Goal: Use online tool/utility: Utilize a website feature to perform a specific function

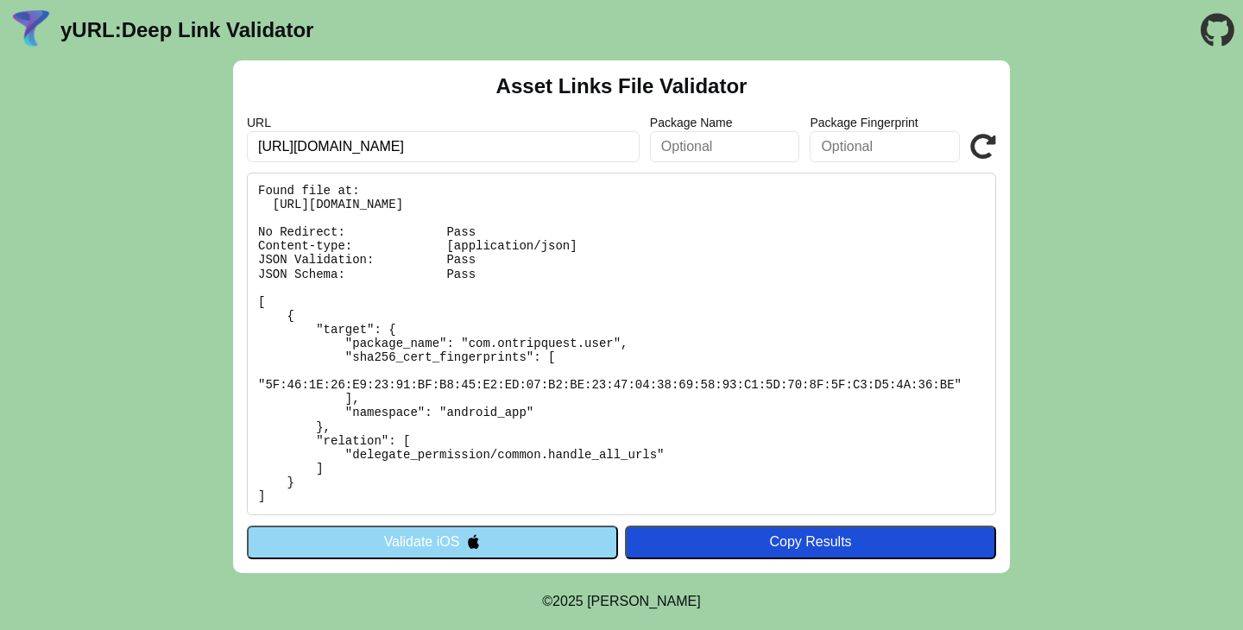
click at [537, 525] on div "Asset Links File Validator URL https://ontripquest.com/dl/T4Su6eUC Package Name…" at bounding box center [621, 316] width 777 height 513
click at [528, 540] on button "Validate iOS" at bounding box center [432, 542] width 371 height 33
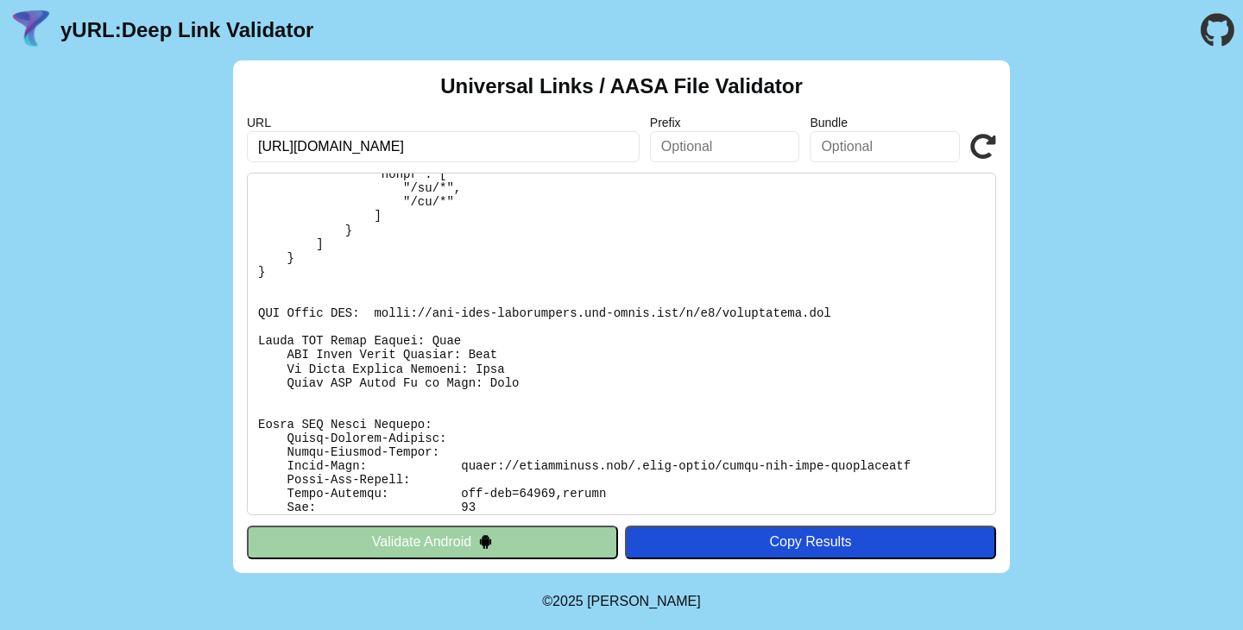
scroll to position [305, 0]
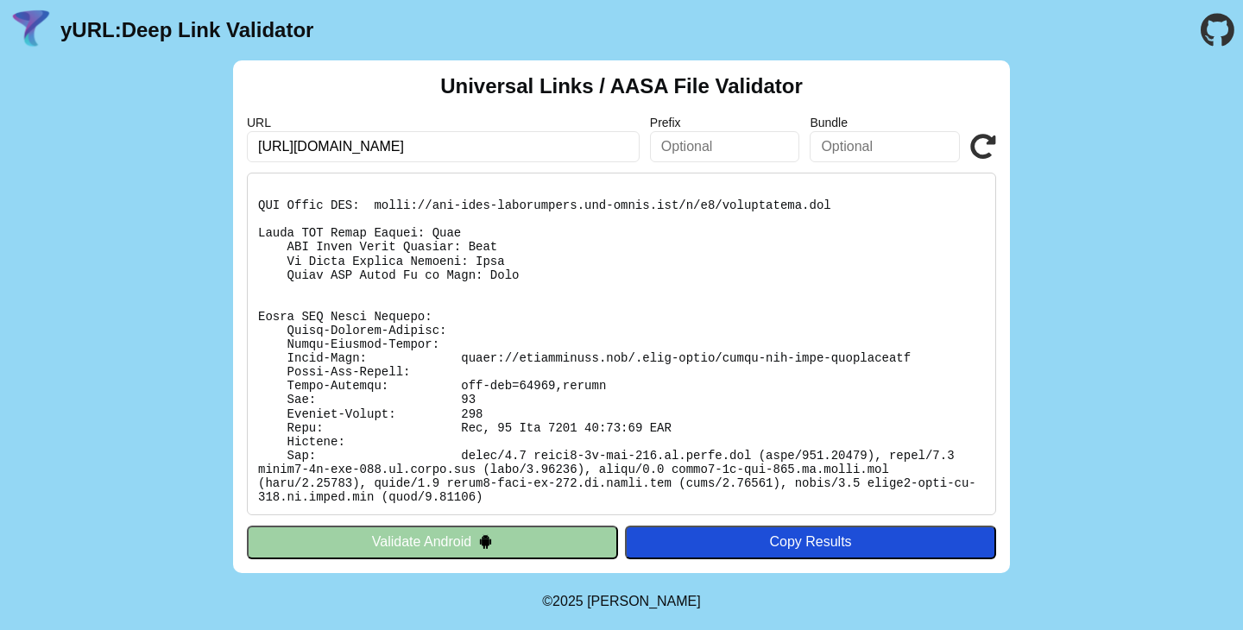
click at [505, 546] on button "Validate Android" at bounding box center [432, 542] width 371 height 33
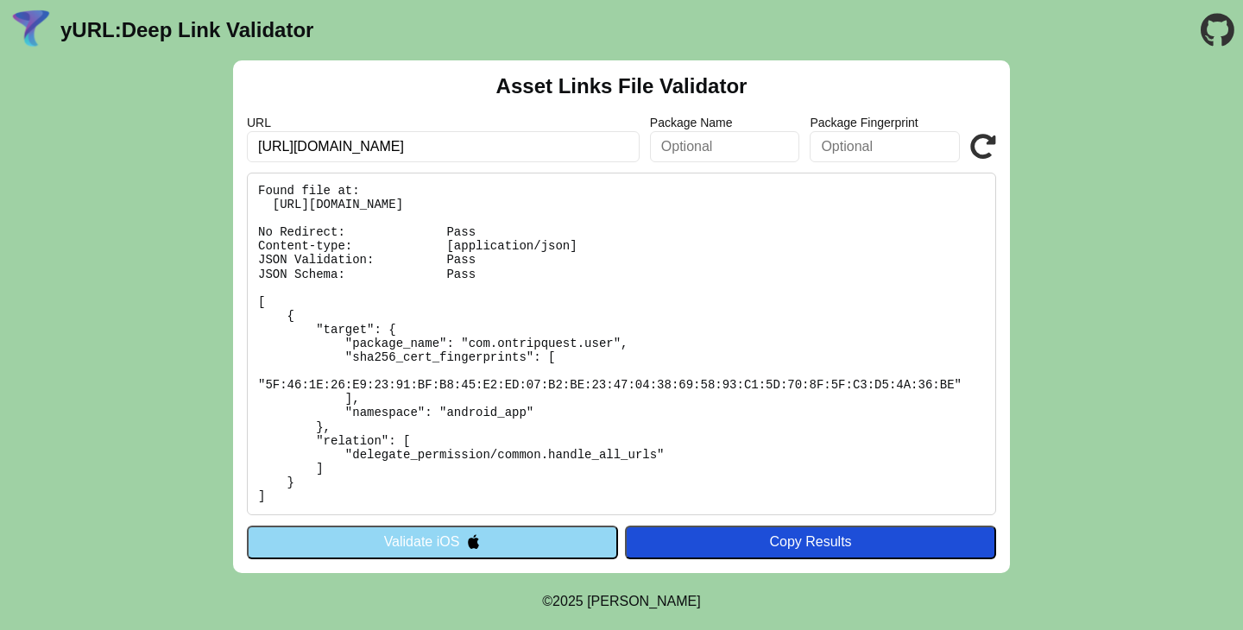
click at [563, 210] on pre "Found file at: [URL][DOMAIN_NAME] No Redirect: Pass Content-type: [application/…" at bounding box center [621, 344] width 749 height 343
click at [562, 204] on pre "Found file at: [URL][DOMAIN_NAME] No Redirect: Pass Content-type: [application/…" at bounding box center [621, 344] width 749 height 343
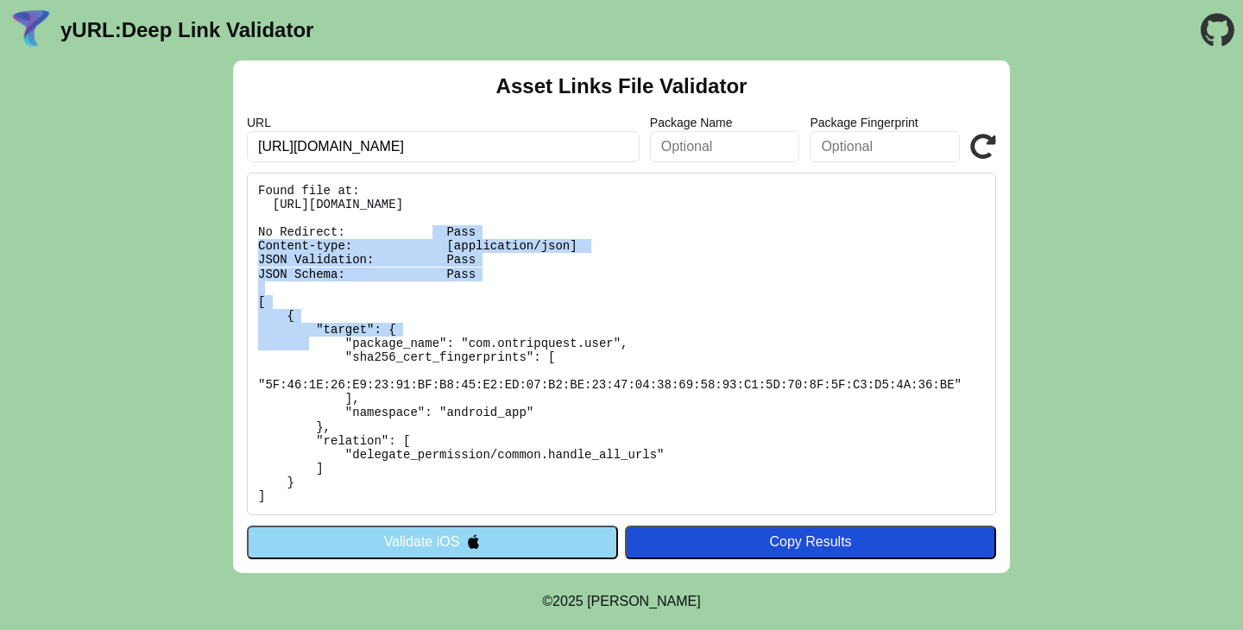
drag, startPoint x: 562, startPoint y: 204, endPoint x: 591, endPoint y: 297, distance: 97.8
click at [591, 297] on pre "Found file at: [URL][DOMAIN_NAME] No Redirect: Pass Content-type: [application/…" at bounding box center [621, 344] width 749 height 343
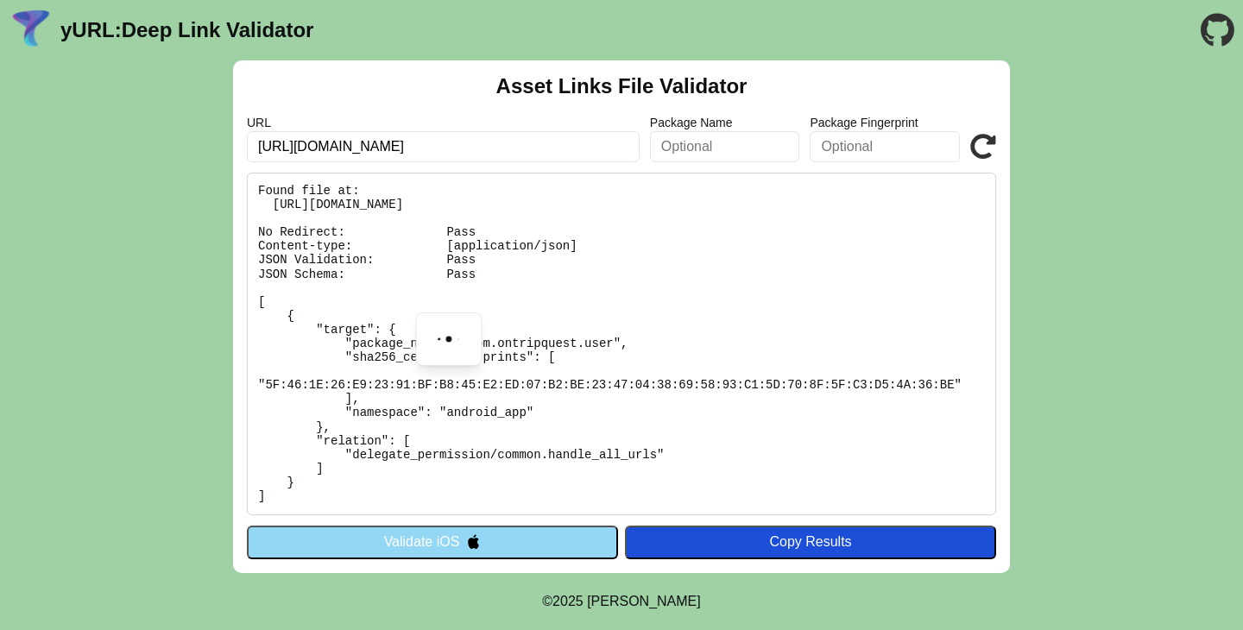
click at [591, 329] on pre "Found file at: [URL][DOMAIN_NAME] No Redirect: Pass Content-type: [application/…" at bounding box center [621, 344] width 749 height 343
click at [482, 357] on pre "Found file at: [URL][DOMAIN_NAME] No Redirect: Pass Content-type: [application/…" at bounding box center [621, 344] width 749 height 343
click at [641, 377] on pre "Found file at: [URL][DOMAIN_NAME] No Redirect: Pass Content-type: [application/…" at bounding box center [621, 344] width 749 height 343
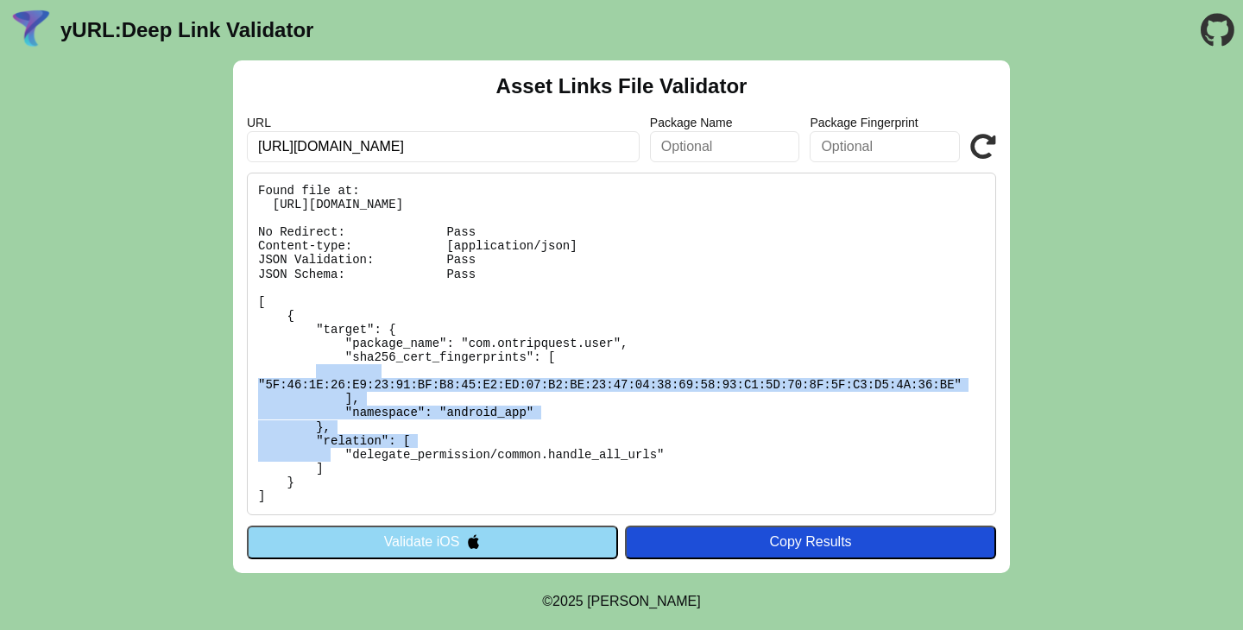
drag, startPoint x: 382, startPoint y: 354, endPoint x: 408, endPoint y: 429, distance: 79.2
click at [408, 429] on pre "Found file at: [URL][DOMAIN_NAME] No Redirect: Pass Content-type: [application/…" at bounding box center [621, 344] width 749 height 343
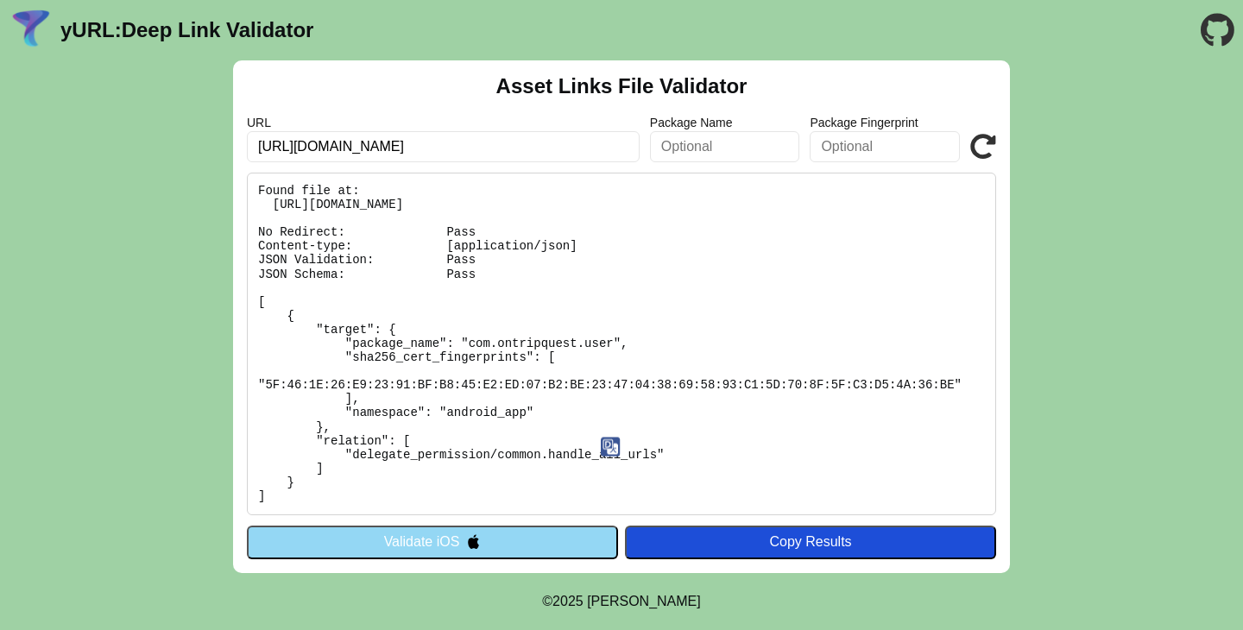
click at [531, 445] on pre "Found file at: [URL][DOMAIN_NAME] No Redirect: Pass Content-type: [application/…" at bounding box center [621, 344] width 749 height 343
drag, startPoint x: 583, startPoint y: 247, endPoint x: 258, endPoint y: 244, distance: 324.6
click at [258, 244] on pre "Found file at: [URL][DOMAIN_NAME] No Redirect: Pass Content-type: [application/…" at bounding box center [621, 344] width 749 height 343
click at [986, 151] on icon at bounding box center [983, 147] width 26 height 26
click at [978, 143] on icon at bounding box center [983, 147] width 26 height 26
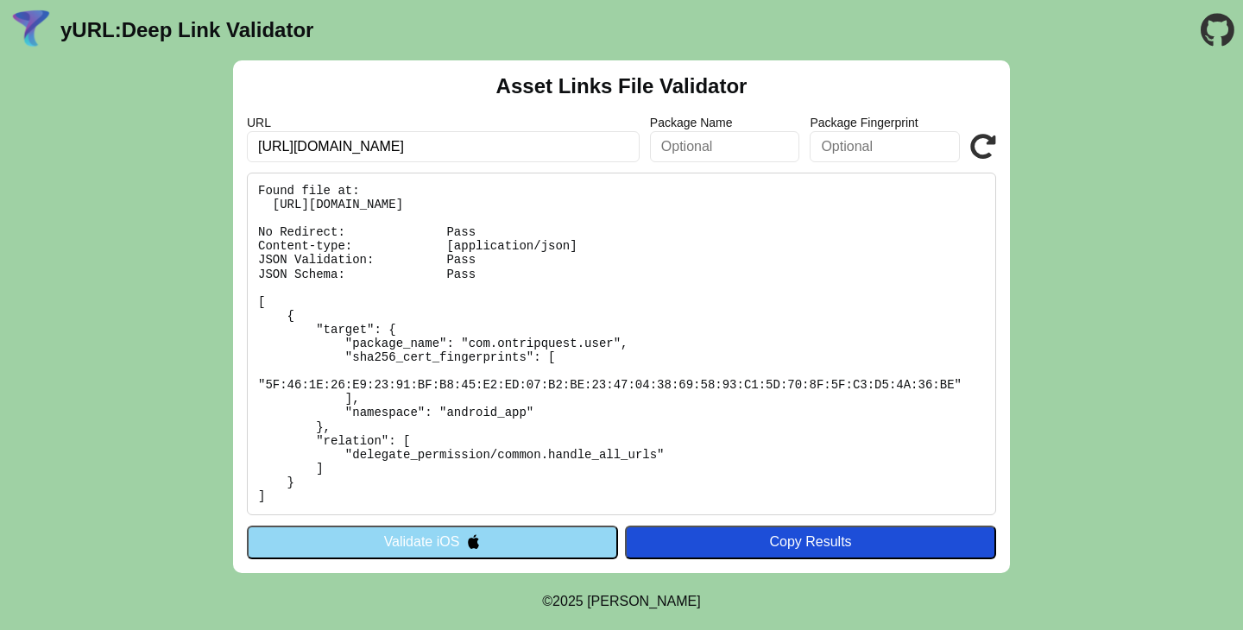
click at [978, 143] on icon at bounding box center [983, 147] width 26 height 26
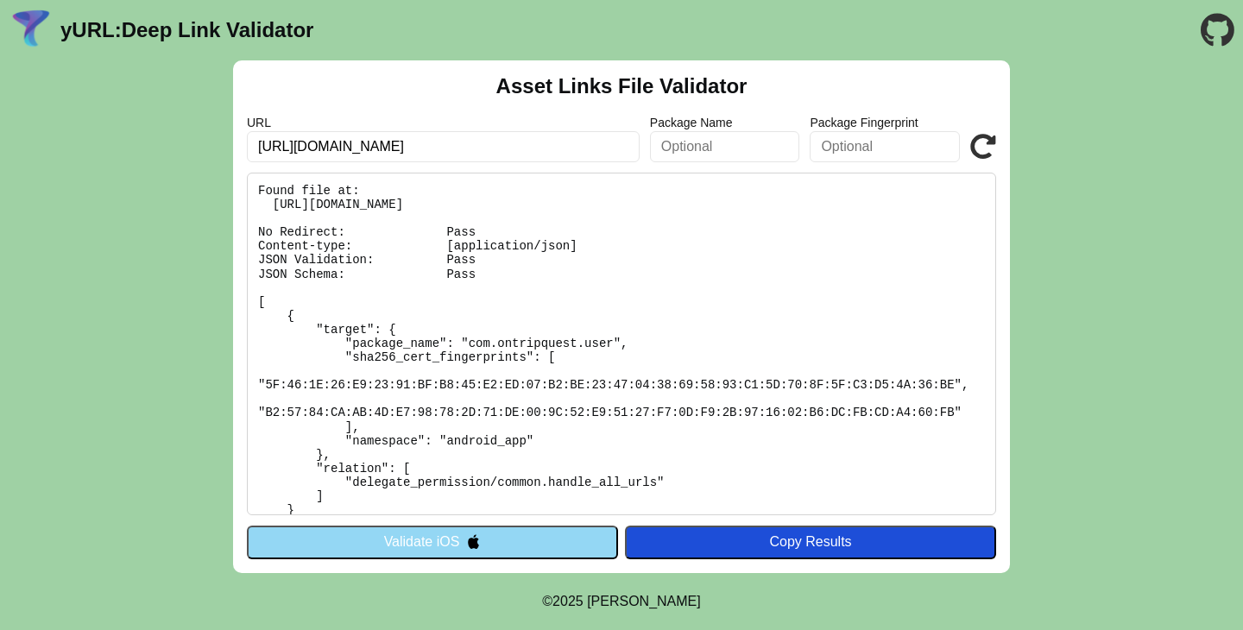
drag, startPoint x: 534, startPoint y: 351, endPoint x: 855, endPoint y: 434, distance: 331.9
click at [853, 442] on pre "Found file at: [URL][DOMAIN_NAME] No Redirect: Pass Content-type: [application/…" at bounding box center [621, 344] width 749 height 343
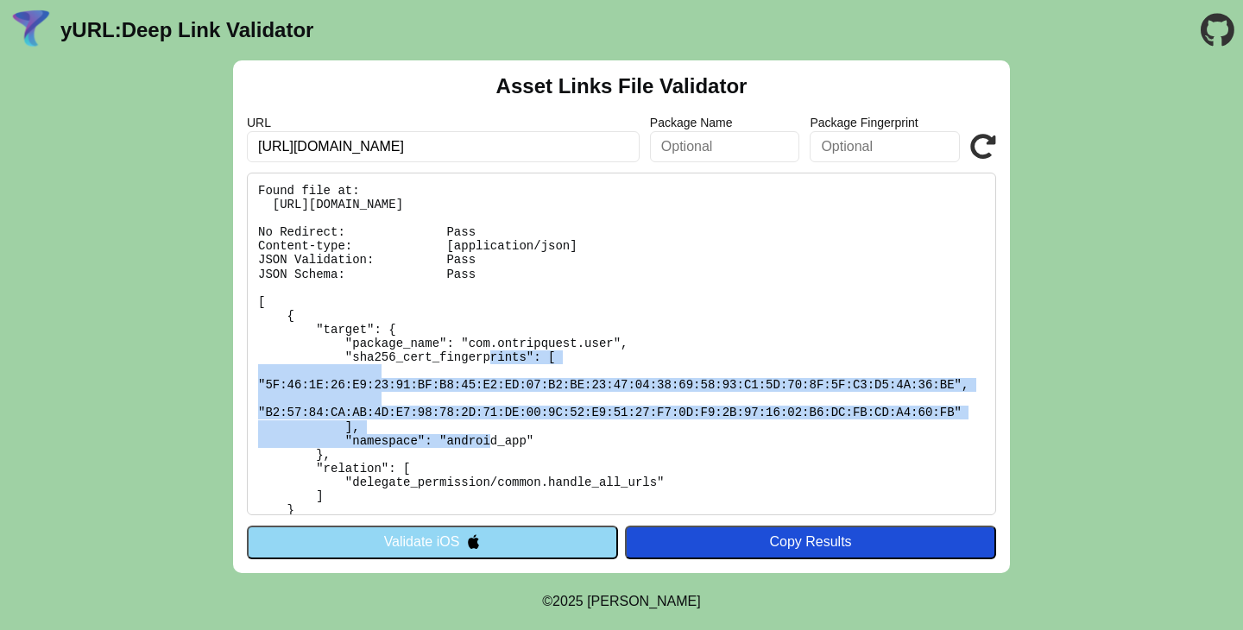
drag, startPoint x: 856, startPoint y: 429, endPoint x: 844, endPoint y: 345, distance: 84.5
click at [844, 345] on pre "Found file at: [URL][DOMAIN_NAME] No Redirect: Pass Content-type: [application/…" at bounding box center [621, 344] width 749 height 343
click at [844, 345] on pre "Found file at: https://ontripquest.com/.well-known/assetlinks.json No Redirect:…" at bounding box center [621, 344] width 749 height 343
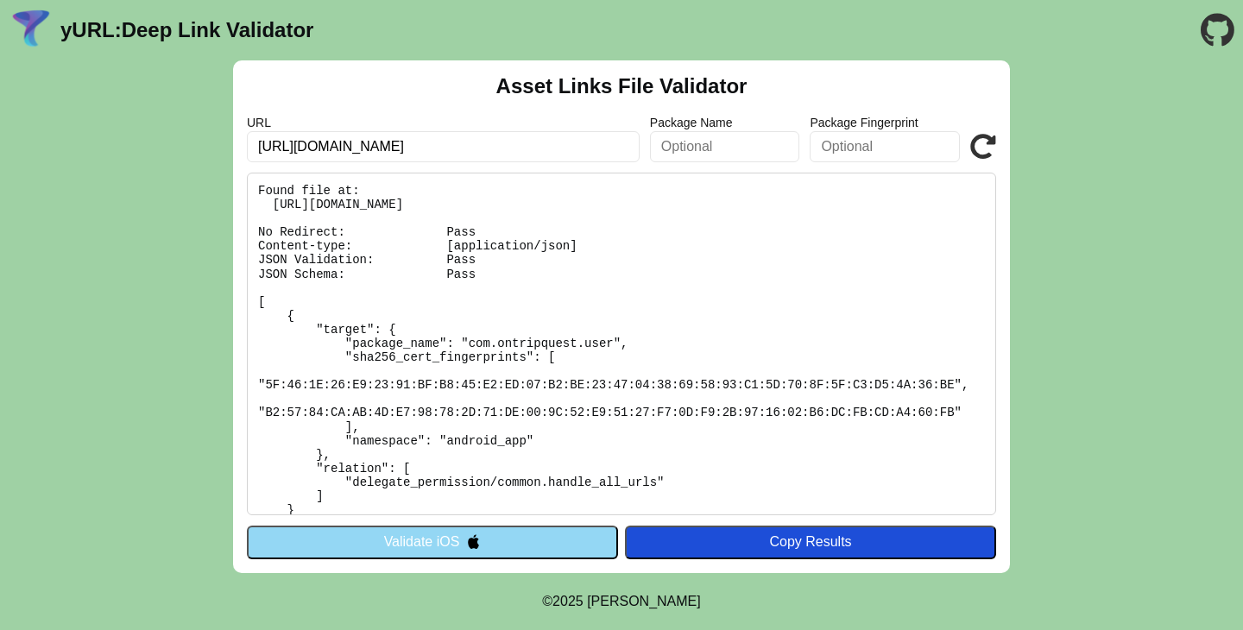
click at [1185, 183] on div "Asset Links File Validator URL https://ontripquest.com/dl/T4Su6eUC Package Name…" at bounding box center [621, 316] width 1243 height 513
